Goal: Information Seeking & Learning: Understand process/instructions

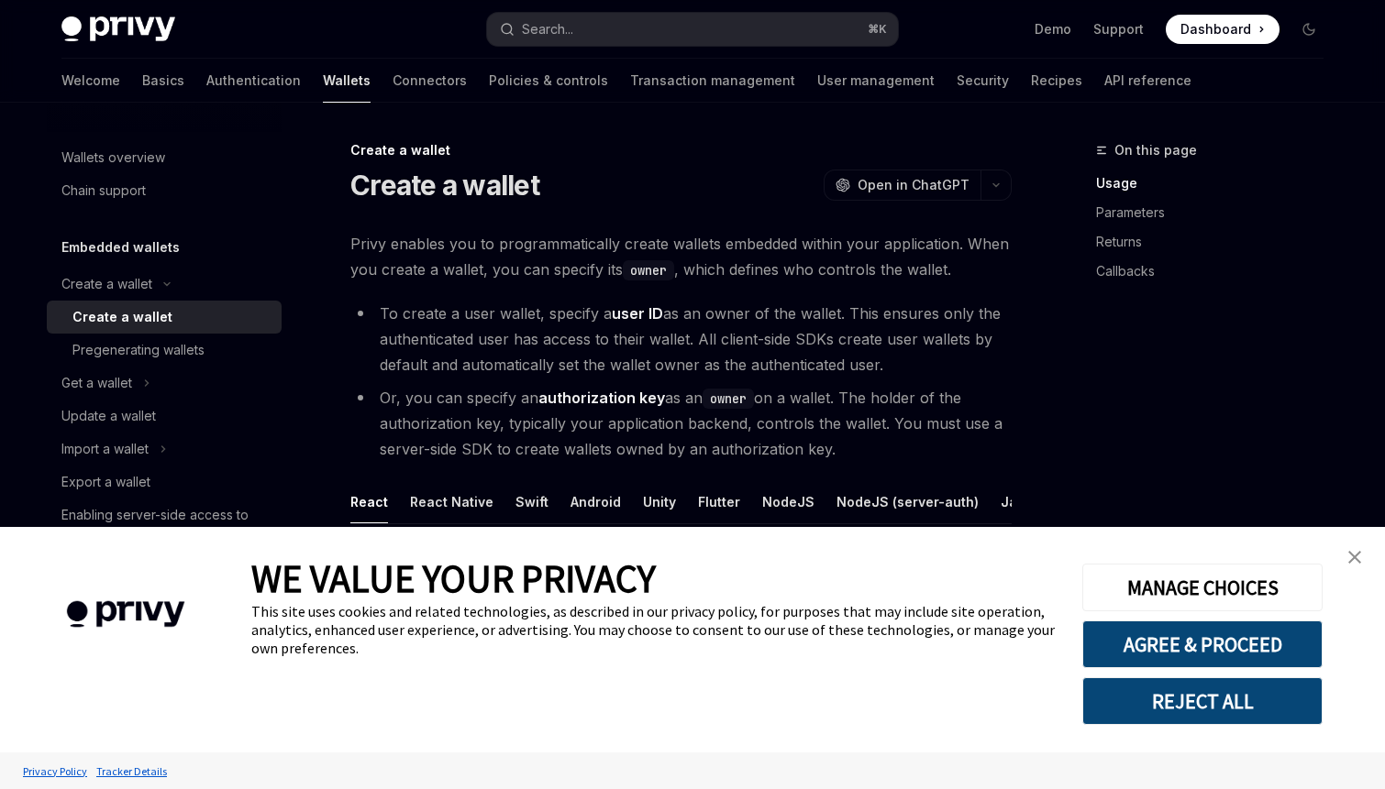
scroll to position [634, 0]
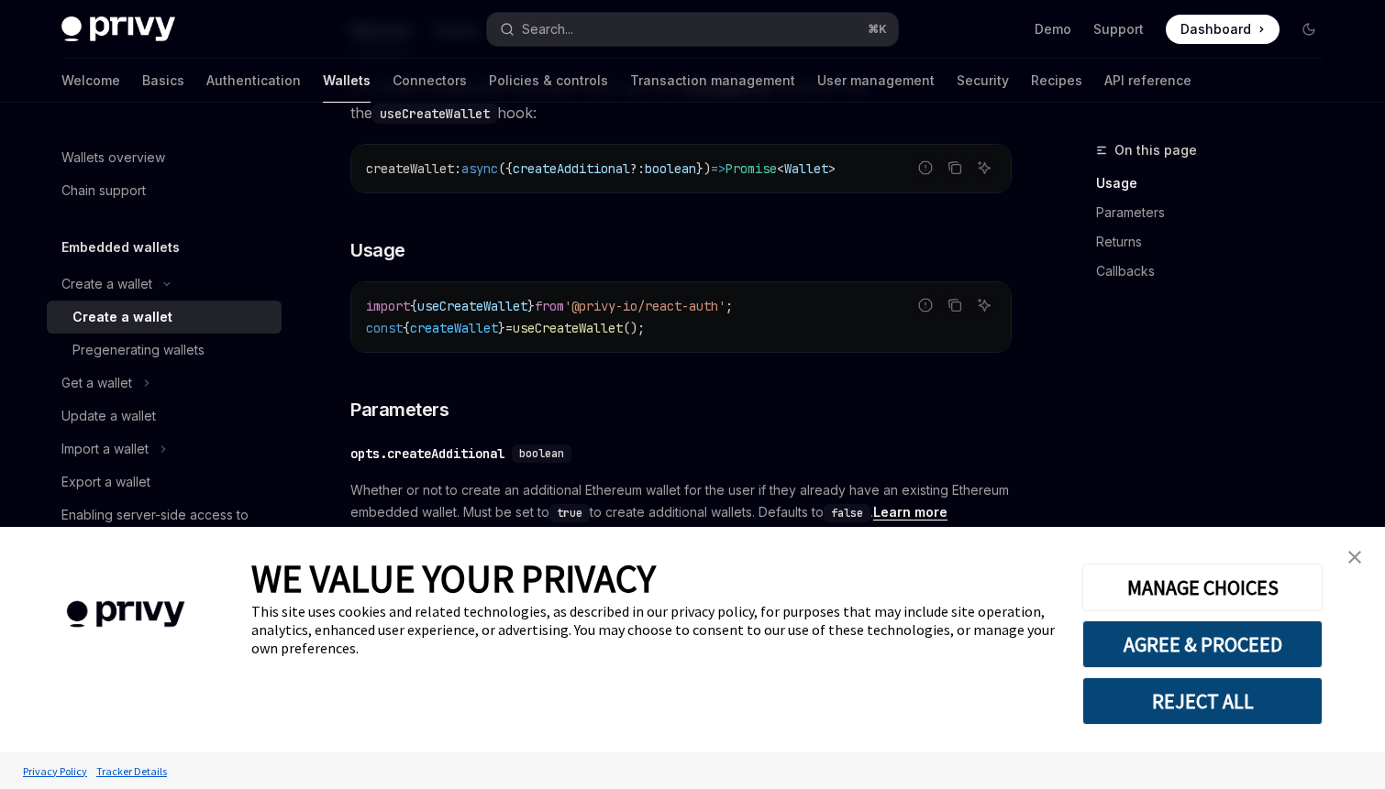
click at [1359, 551] on img "close banner" at bounding box center [1354, 557] width 13 height 13
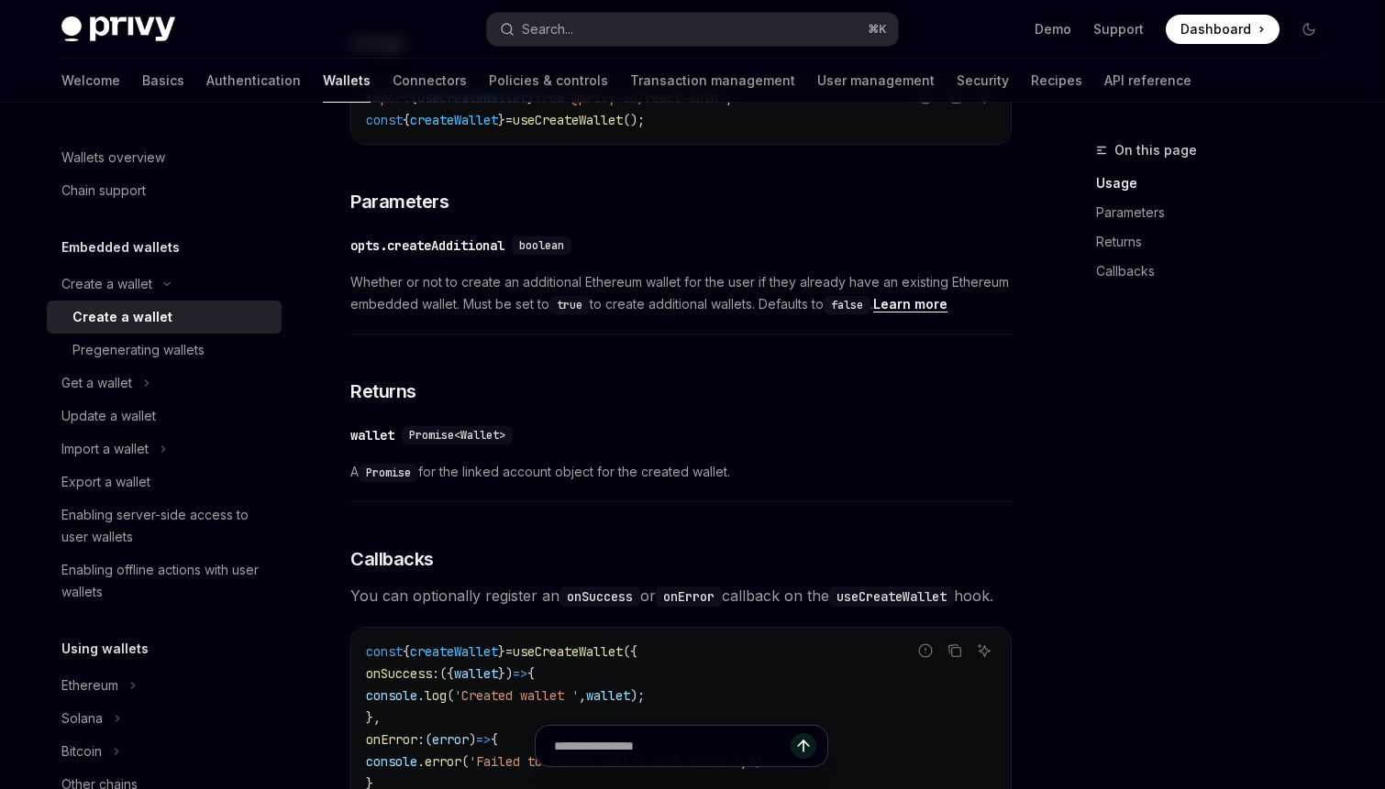
scroll to position [835, 0]
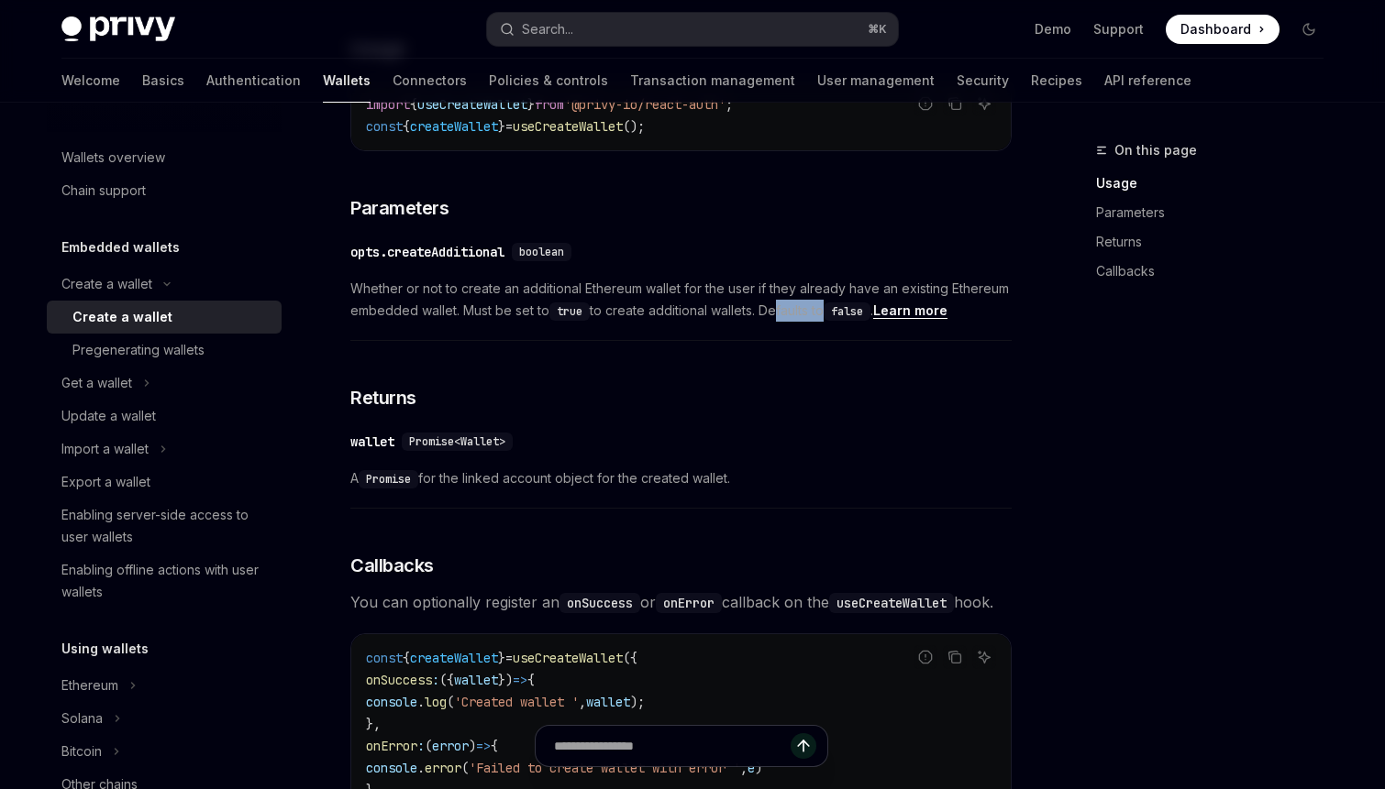
drag, startPoint x: 823, startPoint y: 310, endPoint x: 778, endPoint y: 313, distance: 45.0
click at [778, 313] on span "Whether or not to create an additional Ethereum wallet for the user if they alr…" at bounding box center [680, 300] width 661 height 44
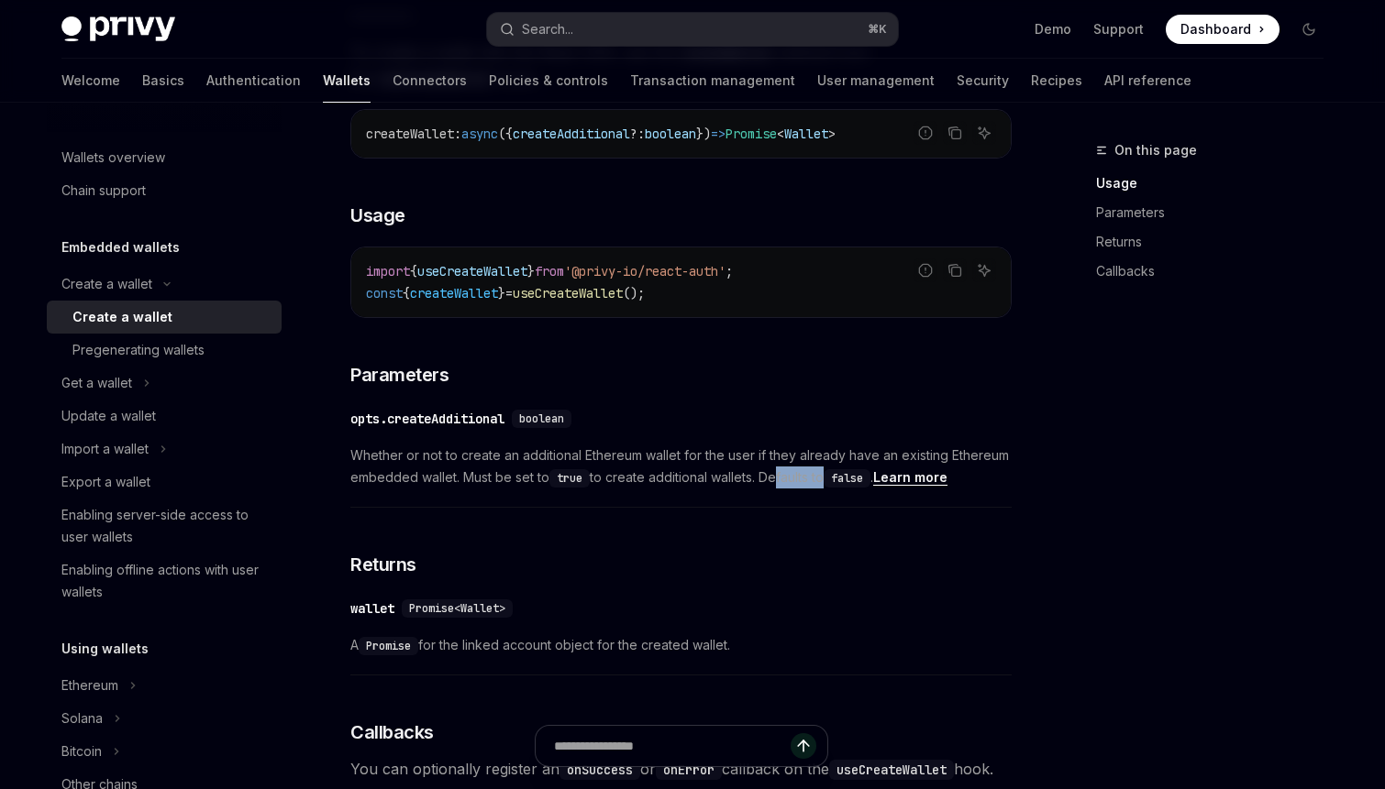
scroll to position [658, 0]
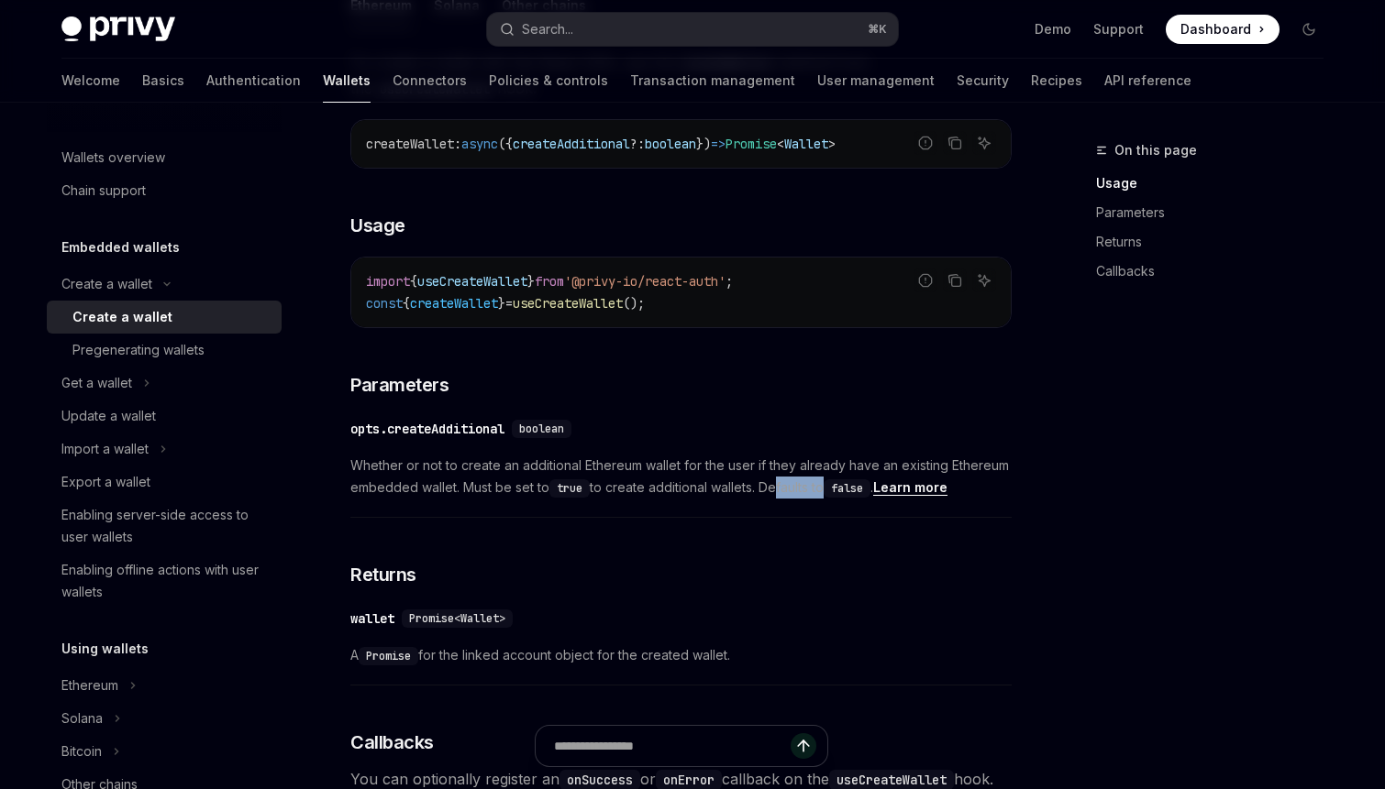
click at [697, 399] on div "To create a wallet with the React SDK, use the createWallet method from the use…" at bounding box center [680, 643] width 661 height 1187
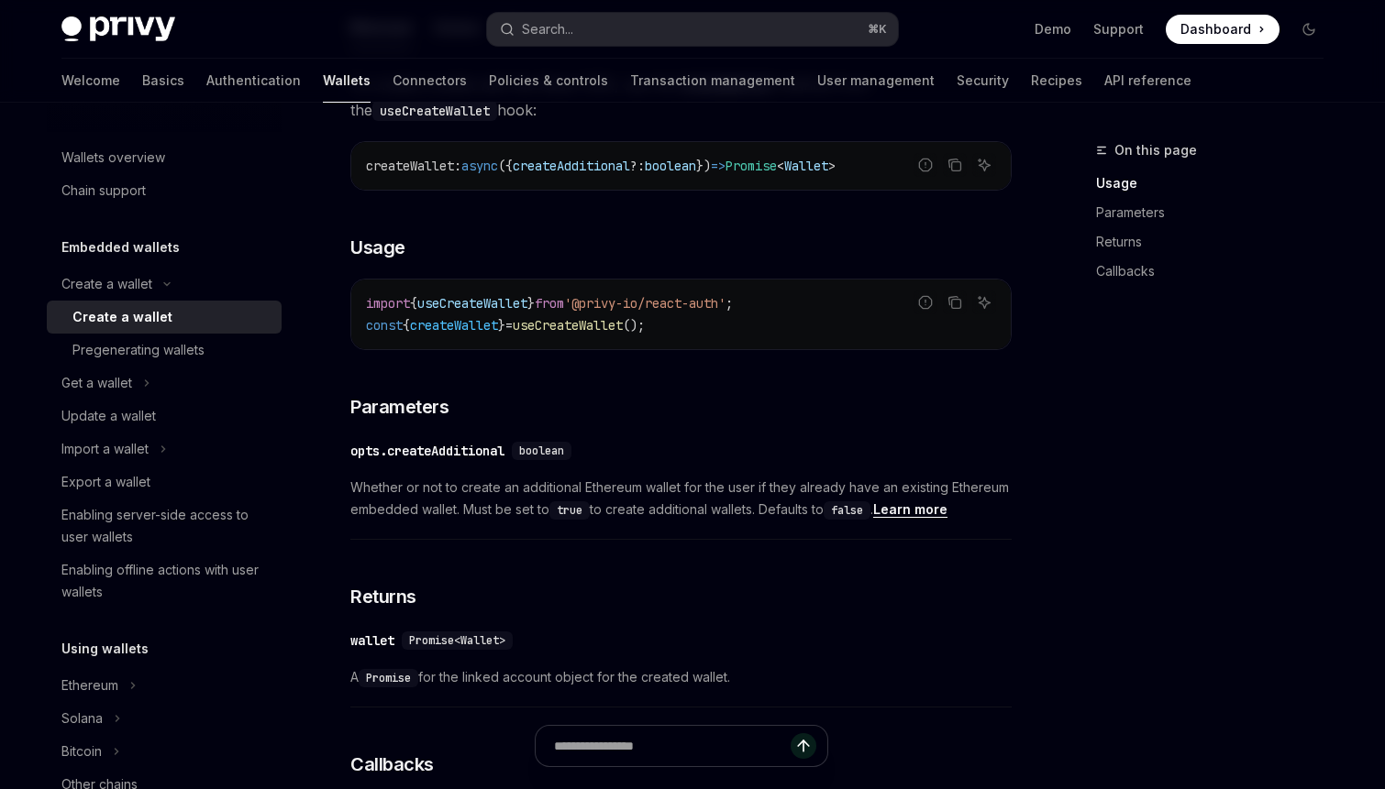
scroll to position [624, 0]
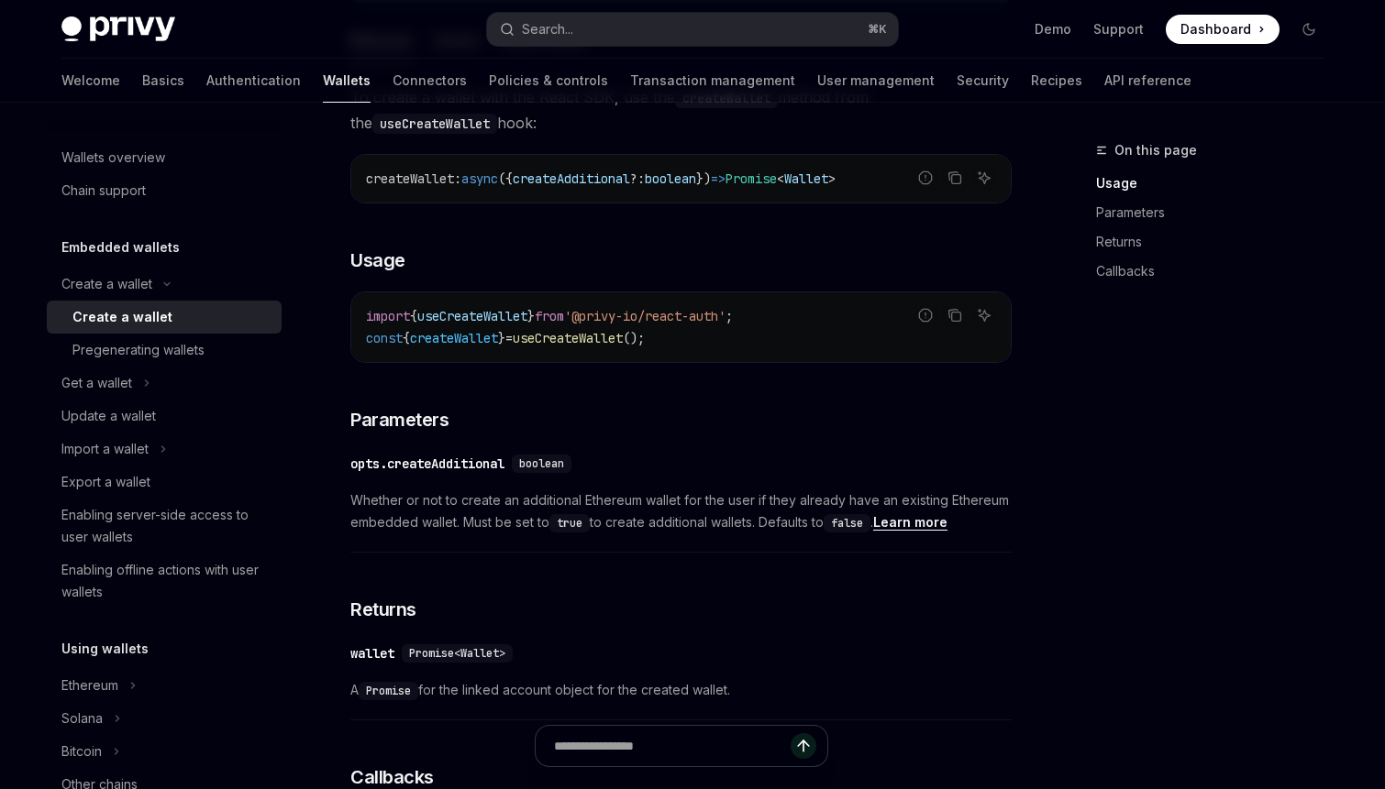
click at [620, 337] on span "useCreateWallet" at bounding box center [568, 338] width 110 height 17
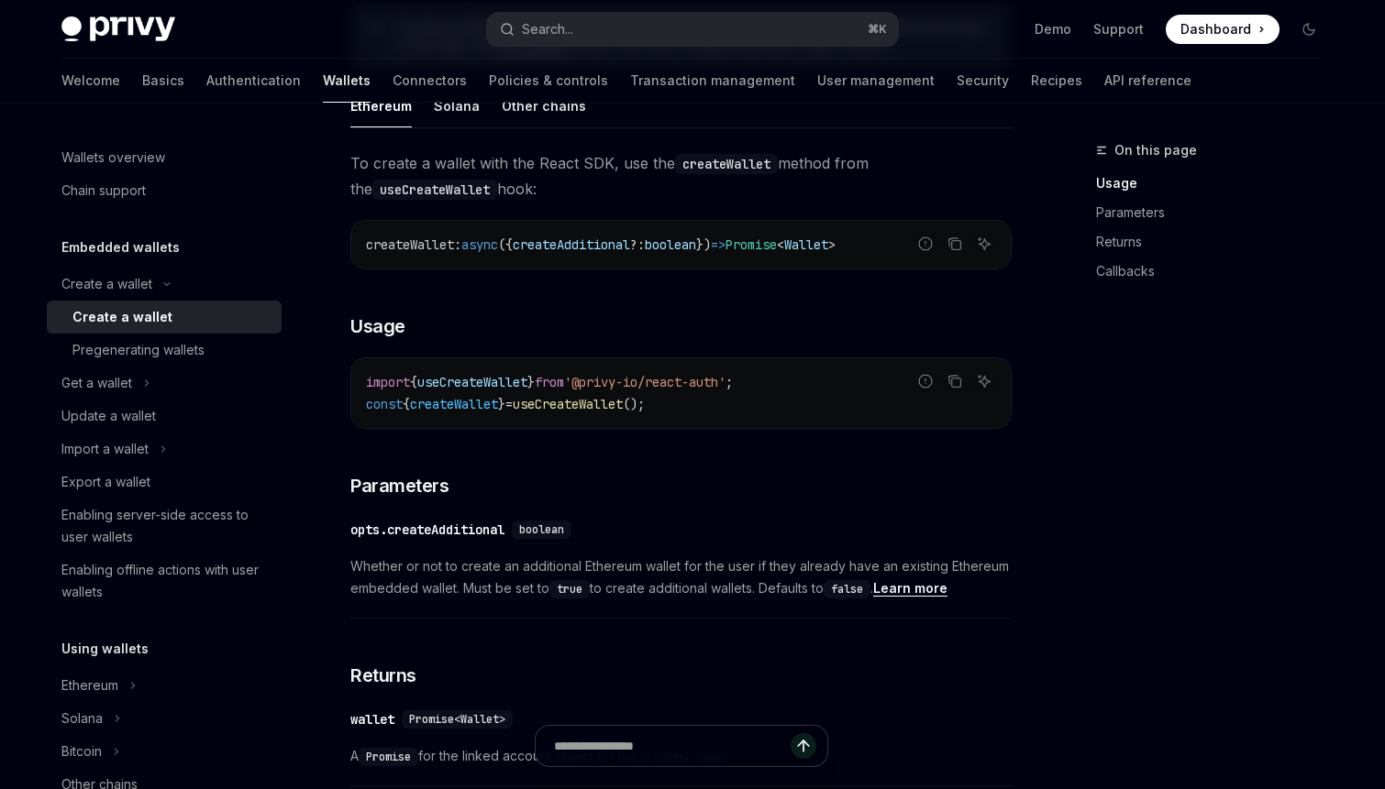
scroll to position [559, 0]
click at [612, 403] on span "useCreateWallet" at bounding box center [568, 402] width 110 height 17
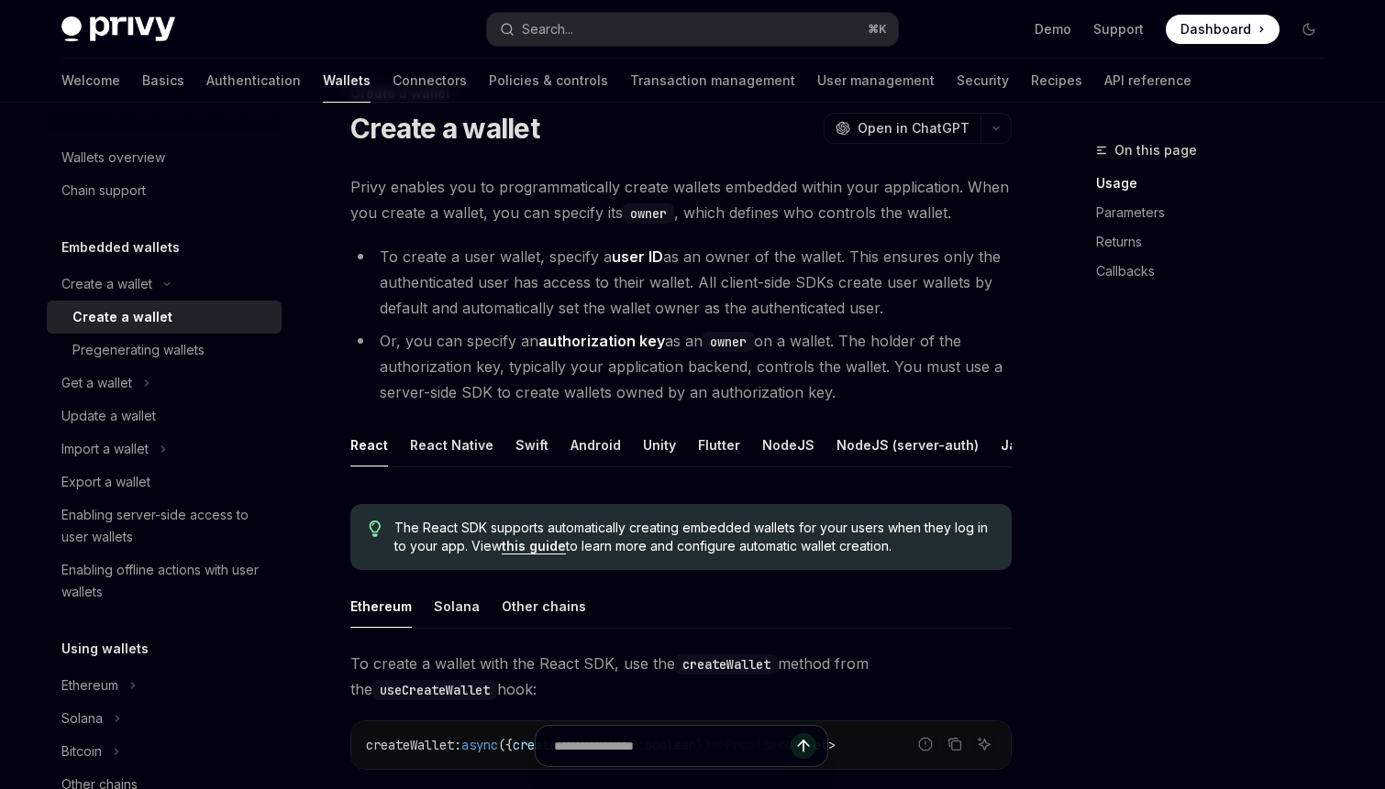
scroll to position [40, 0]
